Goal: Navigation & Orientation: Find specific page/section

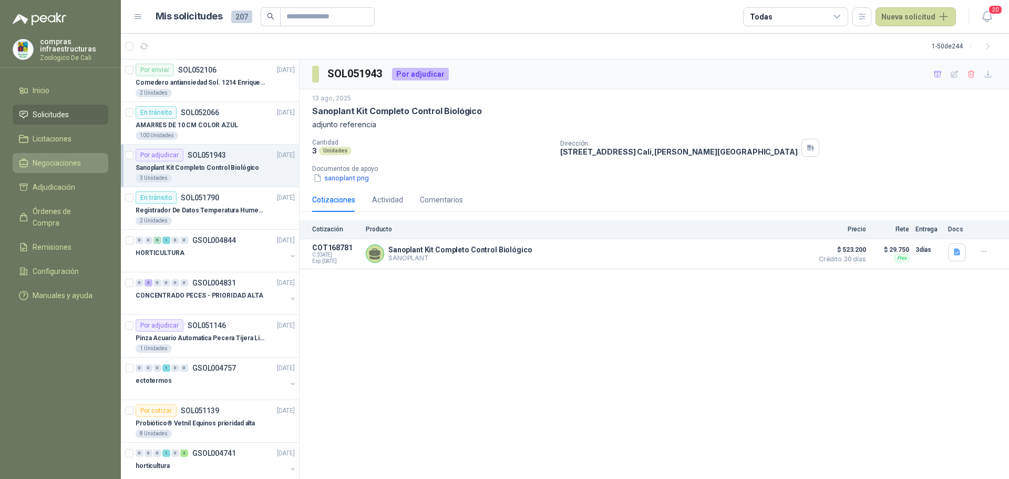
drag, startPoint x: 0, startPoint y: 0, endPoint x: 84, endPoint y: 156, distance: 176.6
click at [84, 156] on link "Negociaciones" at bounding box center [61, 163] width 96 height 20
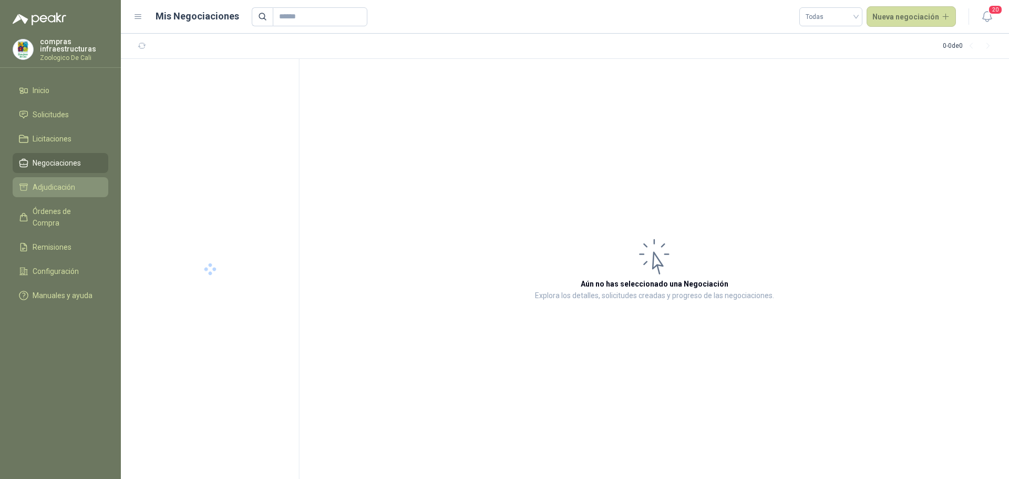
click at [76, 186] on li "Adjudicación" at bounding box center [60, 187] width 83 height 12
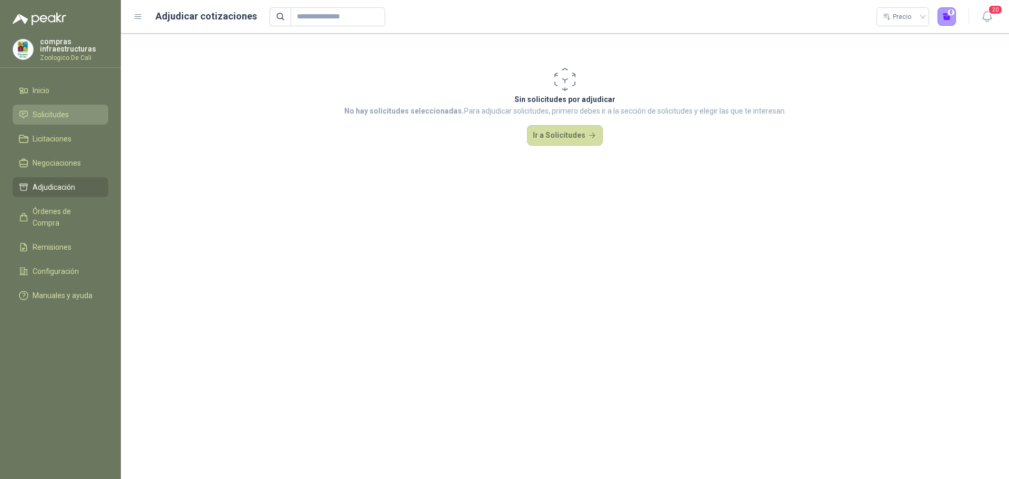
click at [64, 121] on link "Solicitudes" at bounding box center [61, 115] width 96 height 20
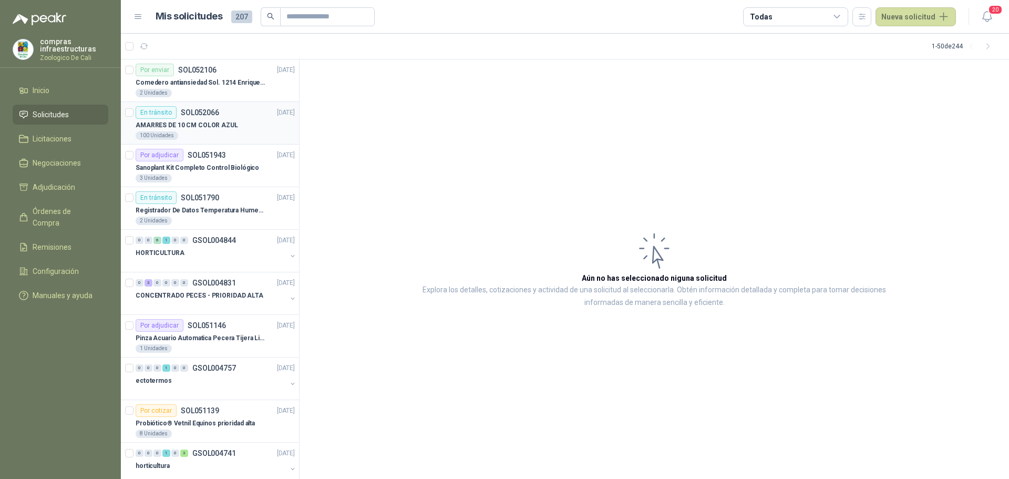
click at [194, 129] on p "AMARRES DE 10 CM COLOR AZUL" at bounding box center [187, 125] width 103 height 10
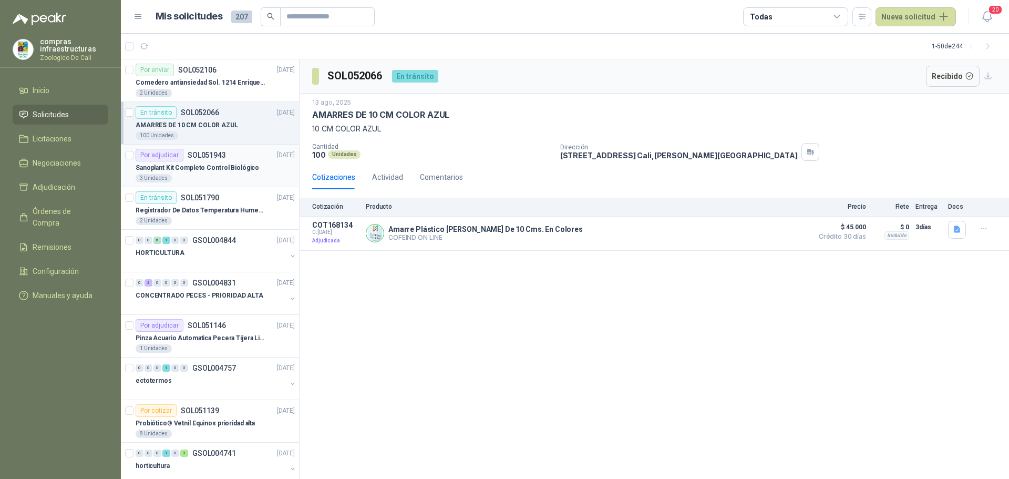
click at [195, 173] on div "Sanoplant Kit Completo Control Biológico" at bounding box center [215, 167] width 159 height 13
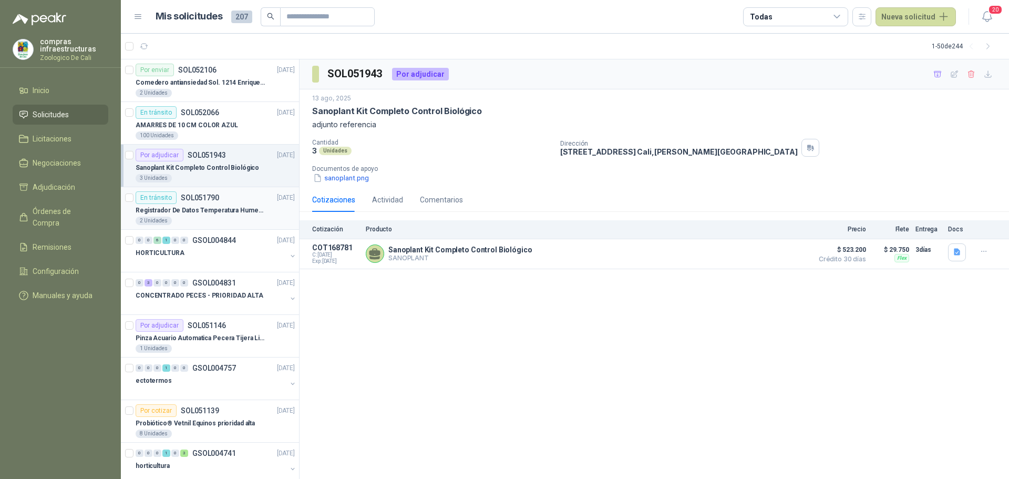
click at [179, 200] on div "En tránsito SOL051790" at bounding box center [178, 197] width 84 height 13
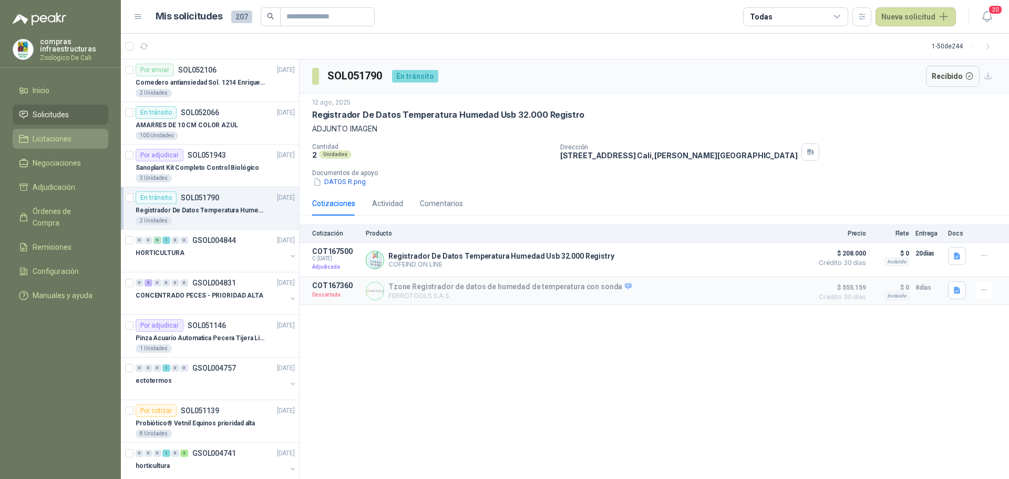
click at [37, 140] on span "Licitaciones" at bounding box center [52, 139] width 39 height 12
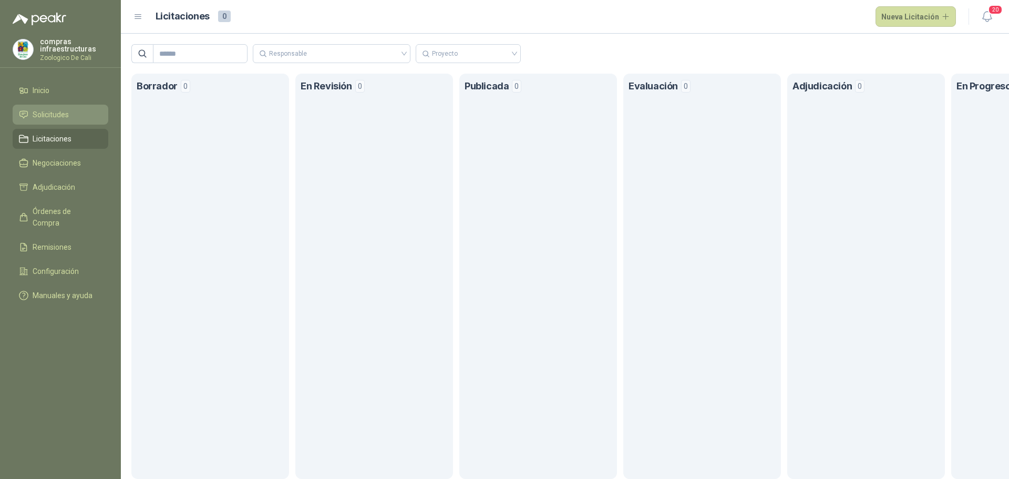
click at [54, 115] on span "Solicitudes" at bounding box center [51, 115] width 36 height 12
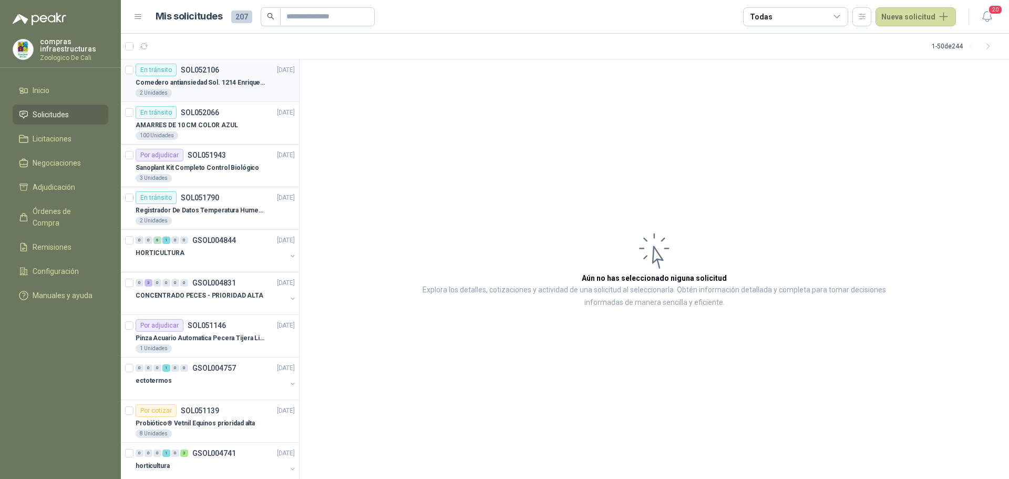
click at [181, 81] on p "Comedero antiansiedad Sol. 1214 Enriquecimiento" at bounding box center [201, 83] width 131 height 10
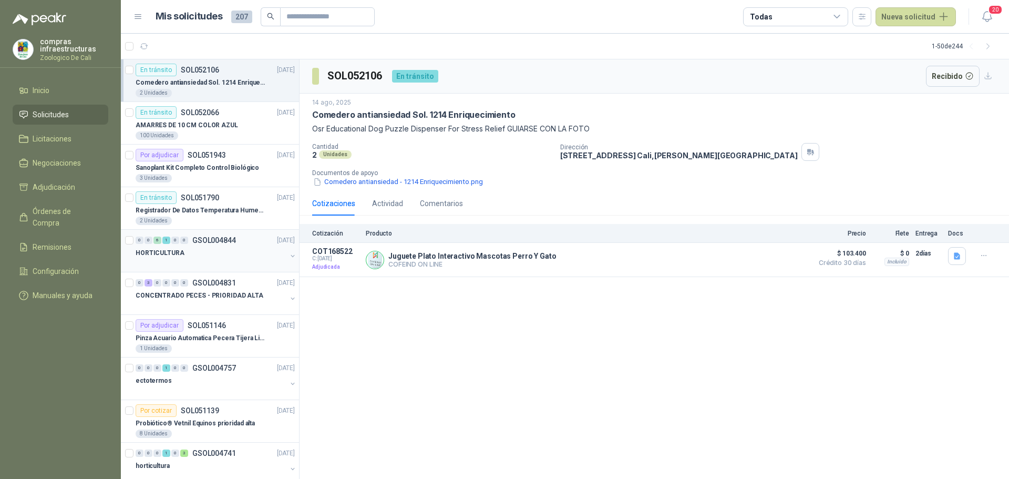
scroll to position [158, 0]
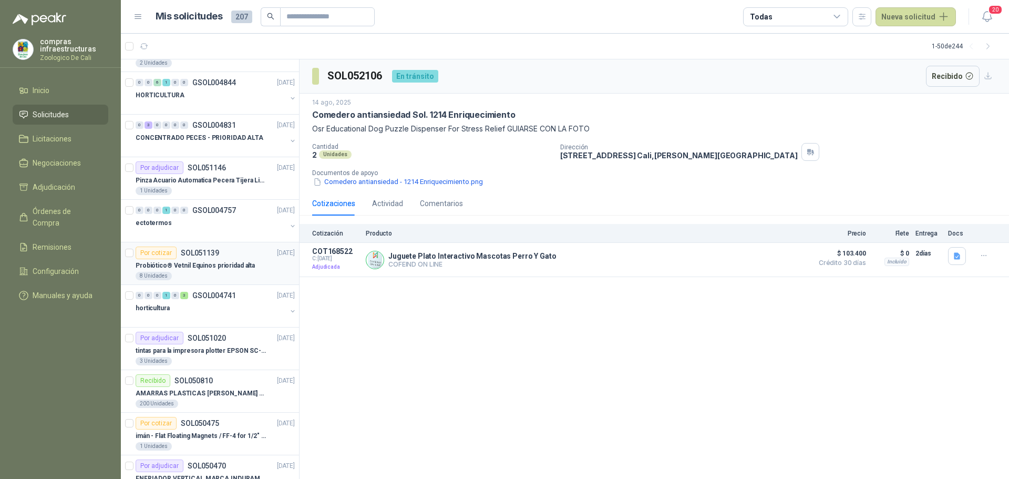
click at [224, 261] on p "Probiótico® Vetnil Equinos prioridad alta" at bounding box center [195, 266] width 119 height 10
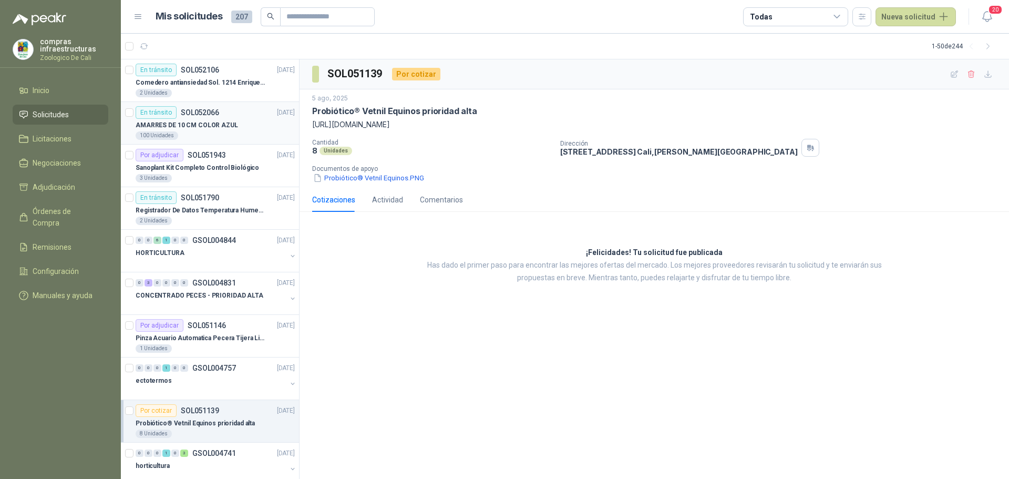
click at [226, 114] on div "En tránsito SOL052066 [DATE]" at bounding box center [215, 112] width 159 height 13
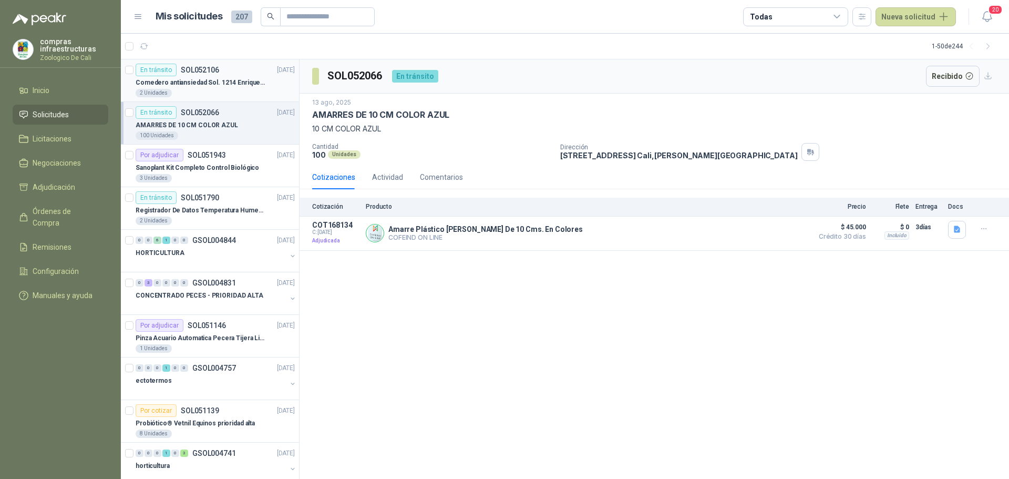
click at [217, 96] on div "2 Unidades" at bounding box center [215, 93] width 159 height 8
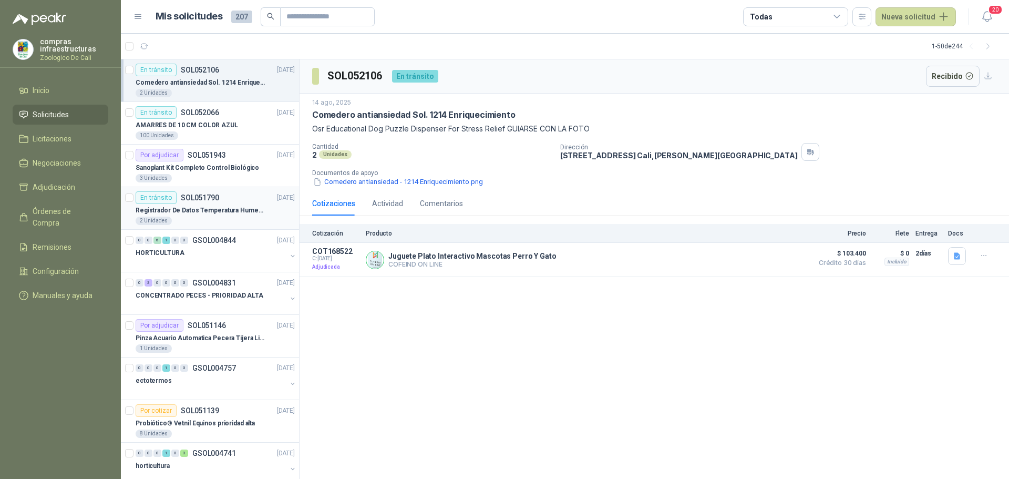
click at [232, 204] on div "Registrador De Datos Temperatura Humedad Usb 32.000 Registro" at bounding box center [215, 210] width 159 height 13
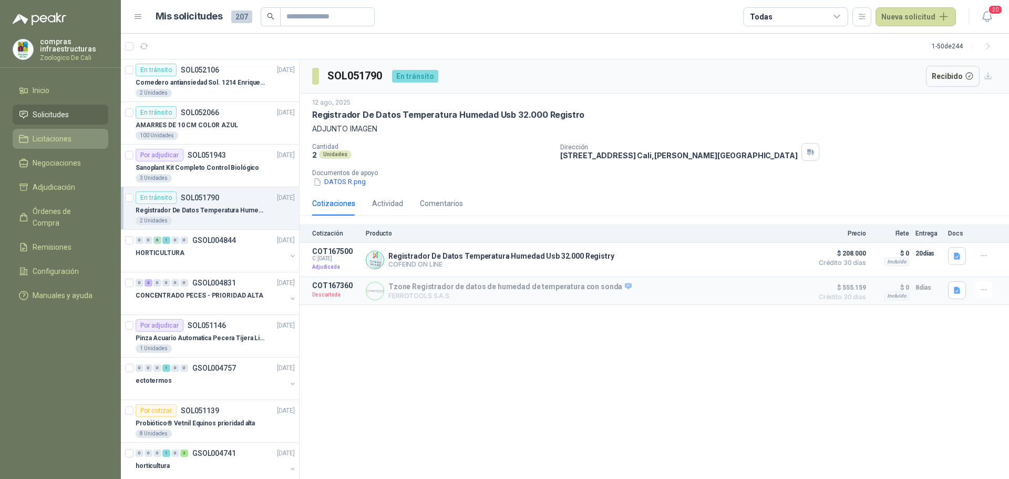
click at [78, 145] on link "Licitaciones" at bounding box center [61, 139] width 96 height 20
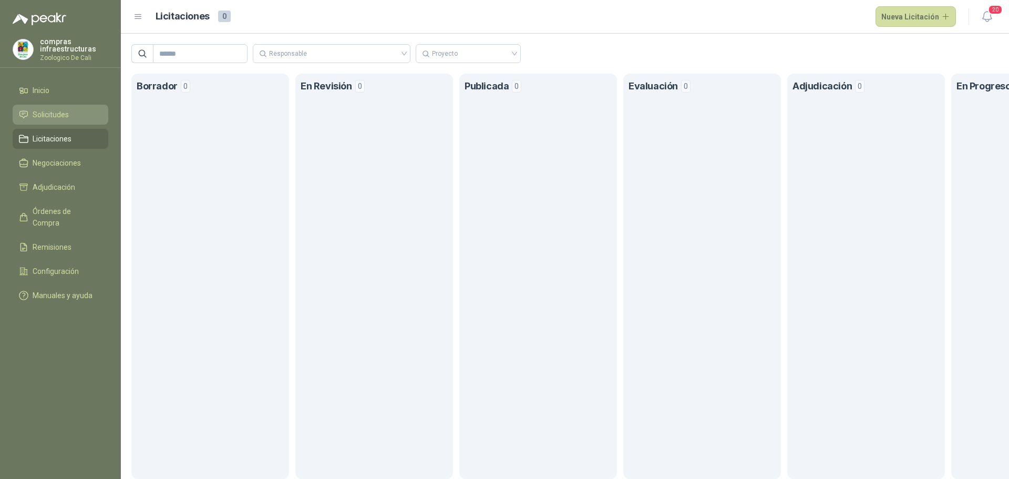
click at [80, 114] on li "Solicitudes" at bounding box center [60, 115] width 83 height 12
